Goal: Task Accomplishment & Management: Manage account settings

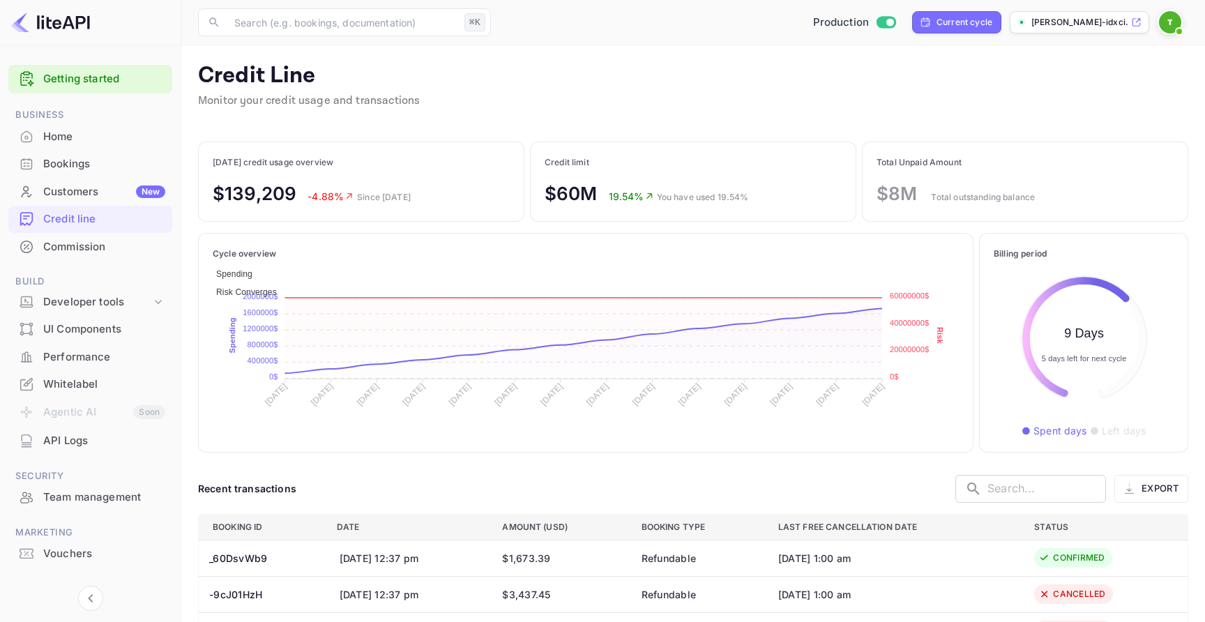
scroll to position [160, 180]
click at [1148, 20] on div "varun-gupta-idxci.nuit..." at bounding box center [1079, 22] width 139 height 22
click at [1161, 21] on img at bounding box center [1170, 22] width 22 height 22
